Goal: Check status: Check status

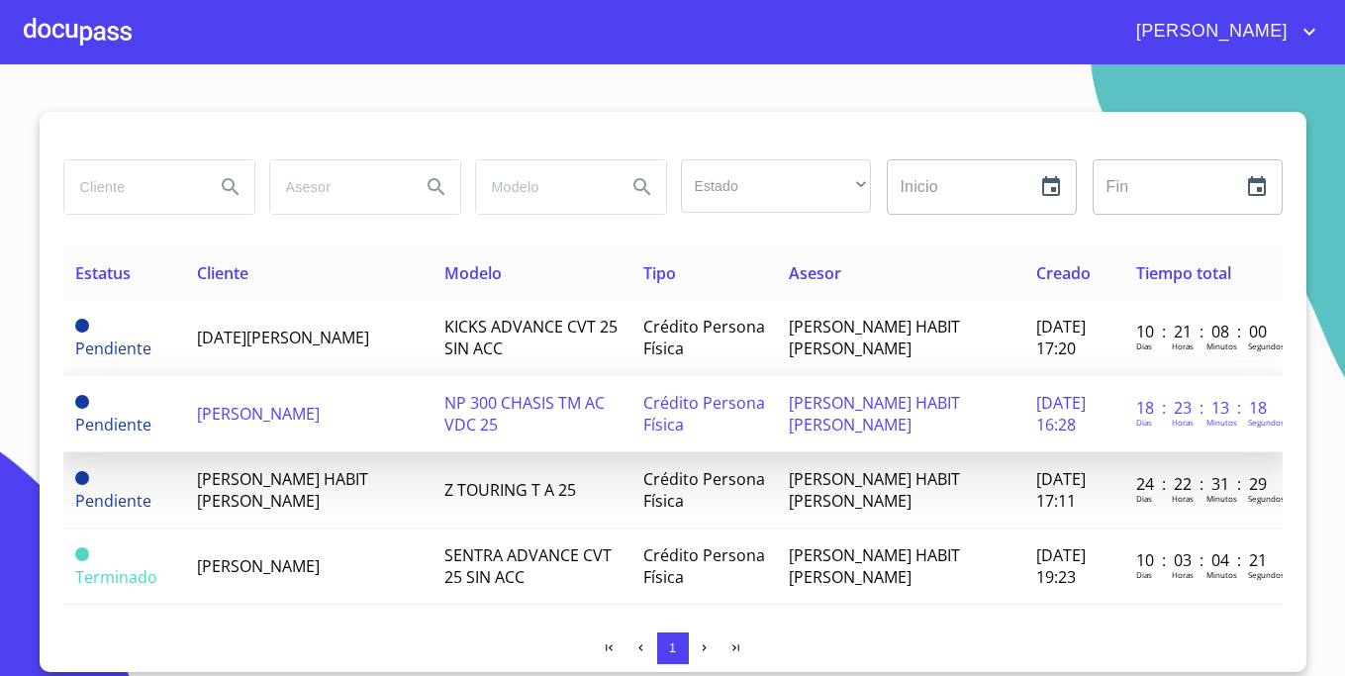
click at [338, 416] on td "[PERSON_NAME]" at bounding box center [308, 414] width 247 height 76
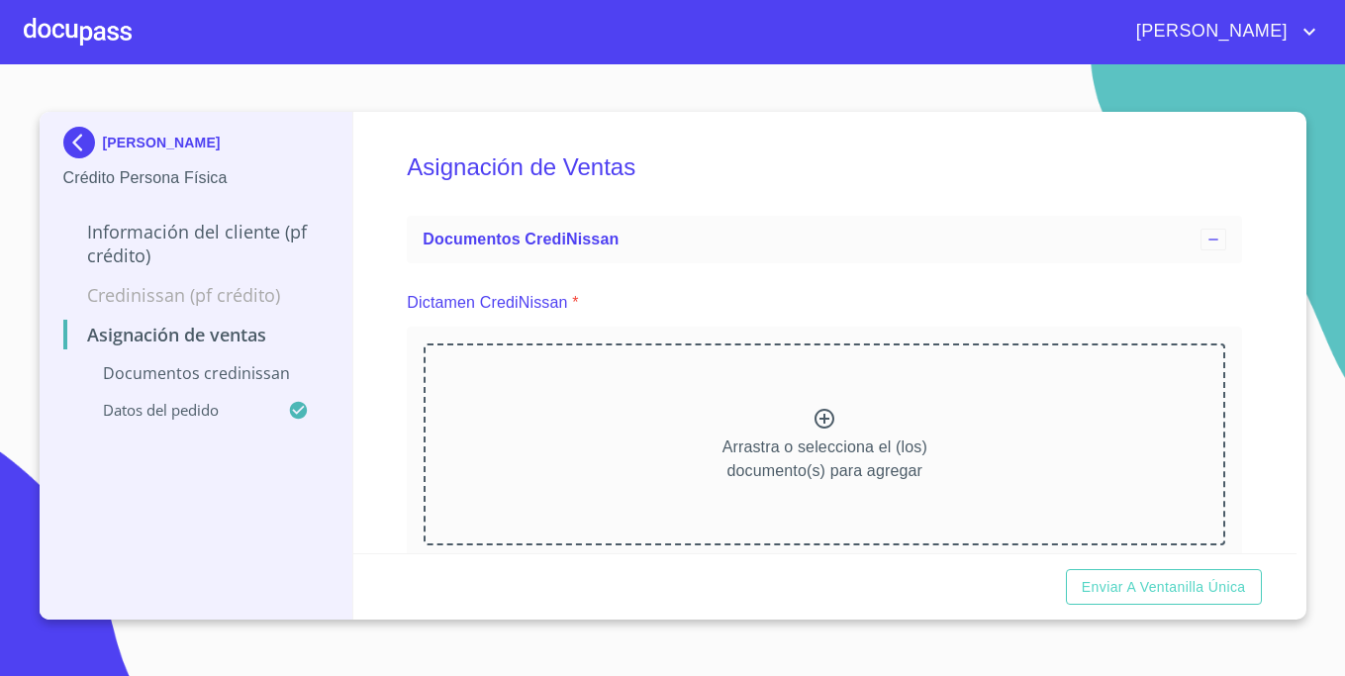
click at [93, 26] on div at bounding box center [78, 31] width 108 height 63
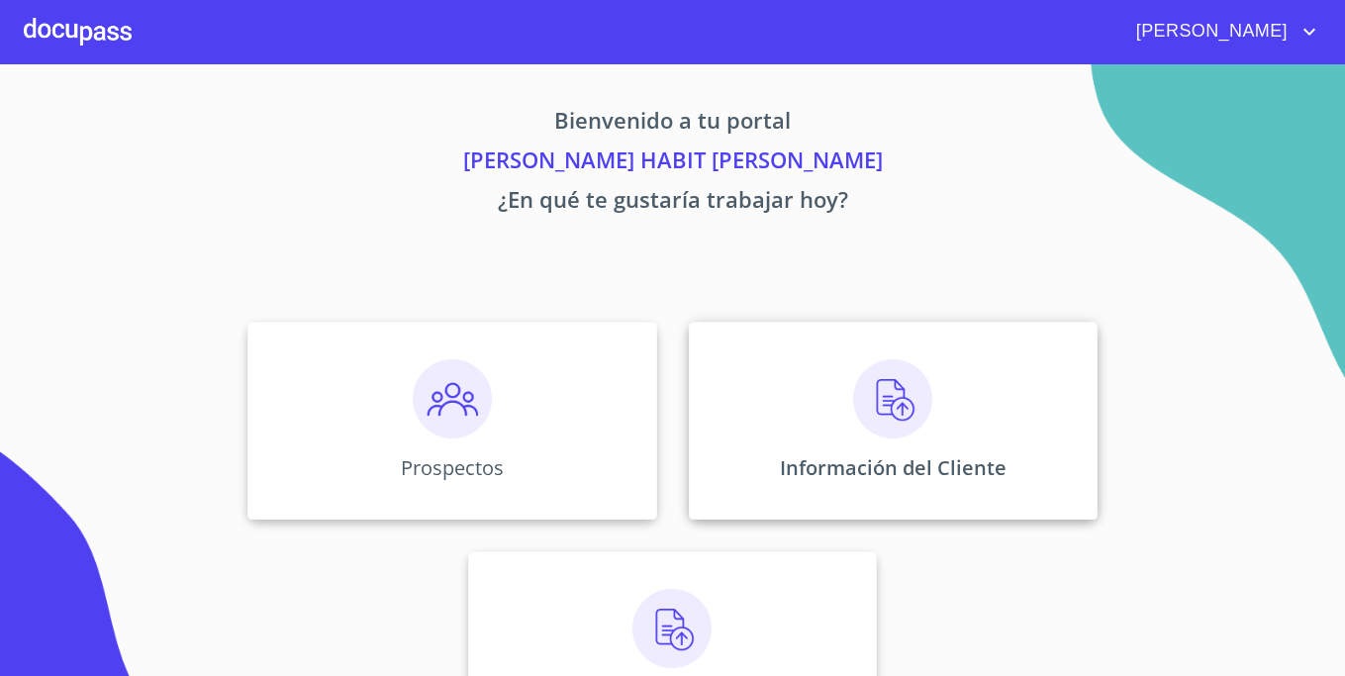
click at [989, 427] on div "Información del Cliente" at bounding box center [893, 421] width 409 height 198
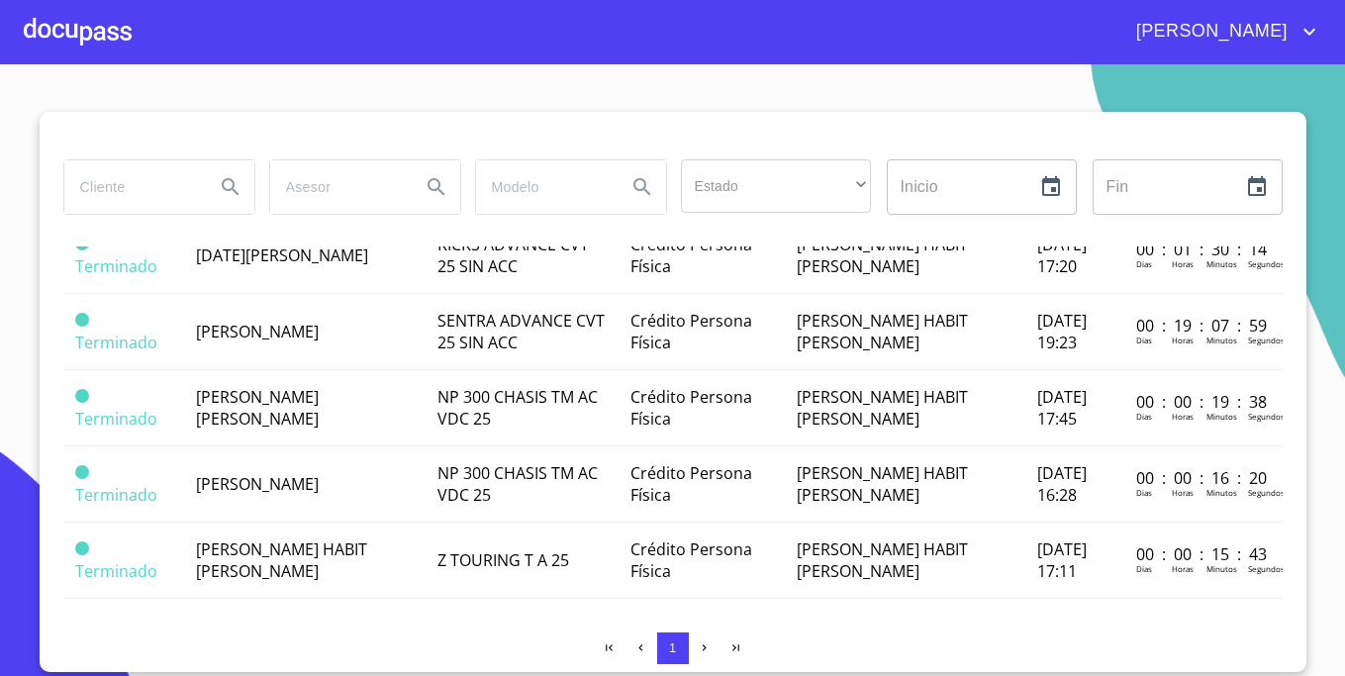
scroll to position [325, 0]
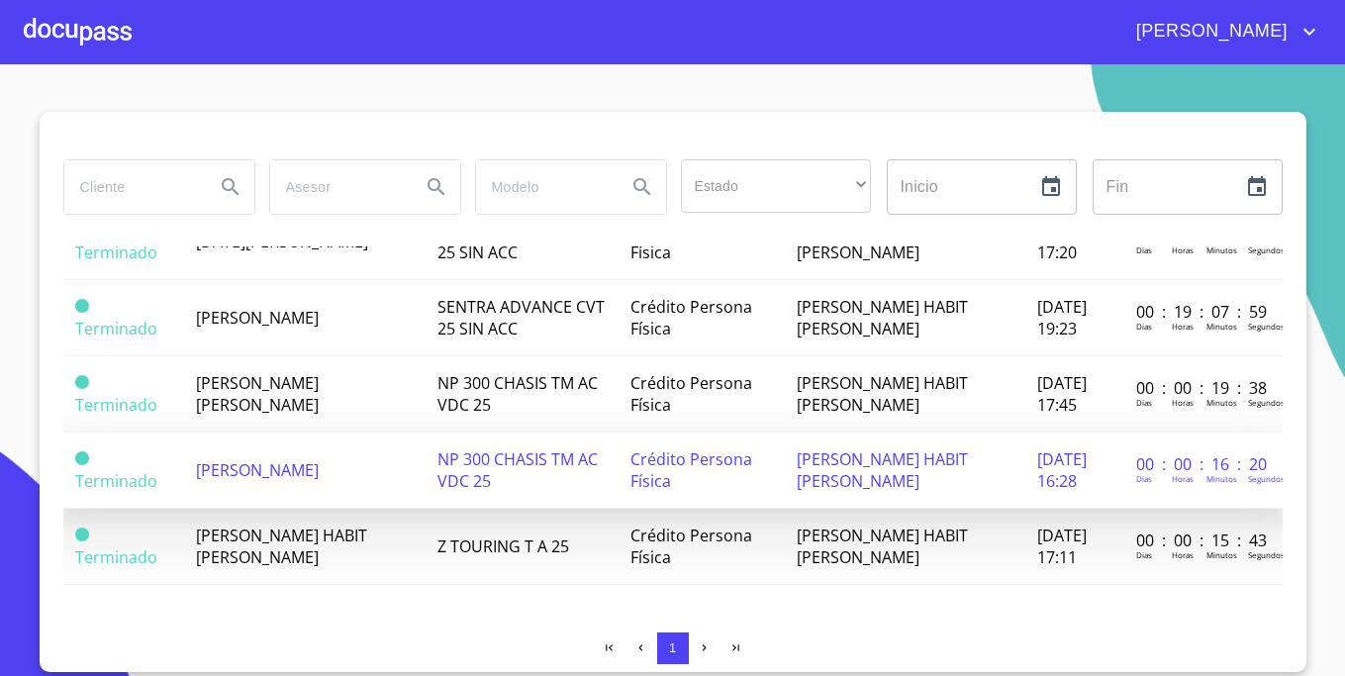
click at [312, 491] on td "[PERSON_NAME]" at bounding box center [304, 471] width 241 height 76
